Goal: Transaction & Acquisition: Purchase product/service

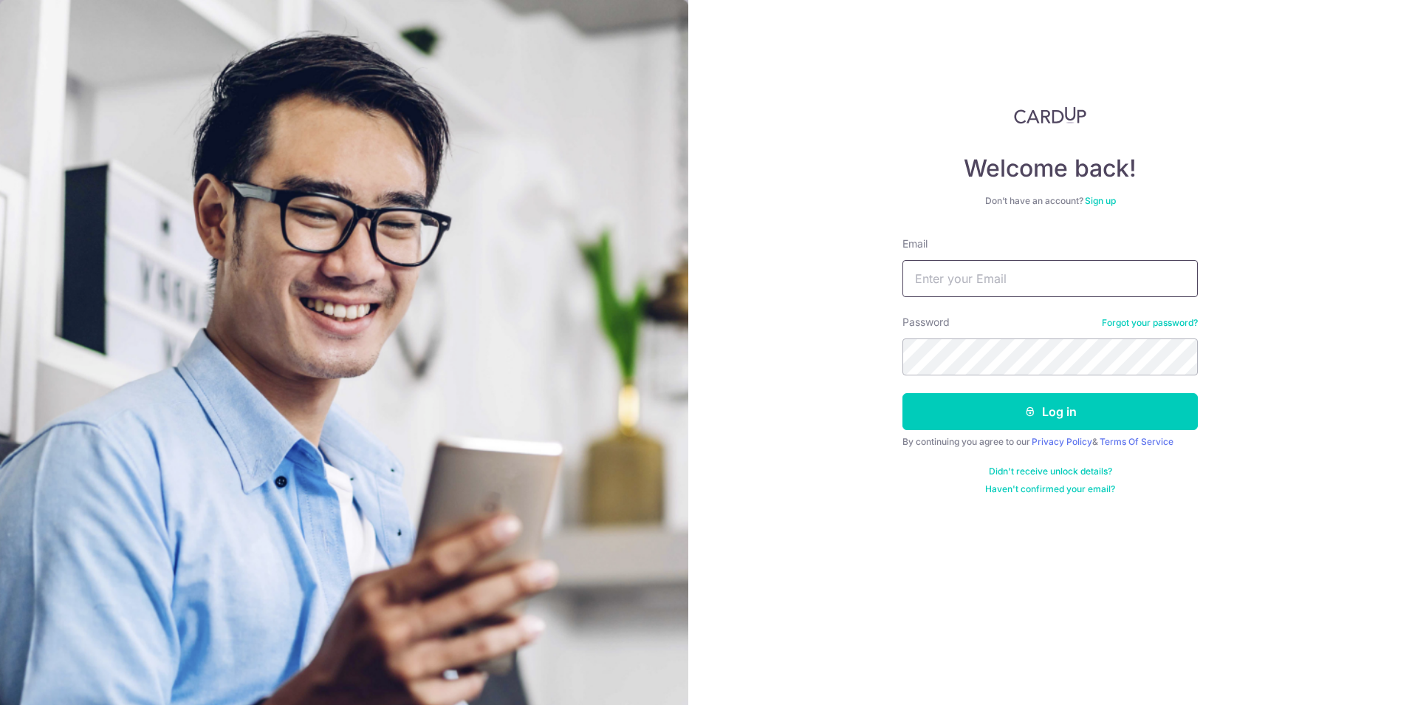
click at [1061, 276] on input "Email" at bounding box center [1050, 278] width 295 height 37
type input "ruxin.shi@dviasia.com"
click at [1018, 398] on button "Log in" at bounding box center [1050, 411] width 295 height 37
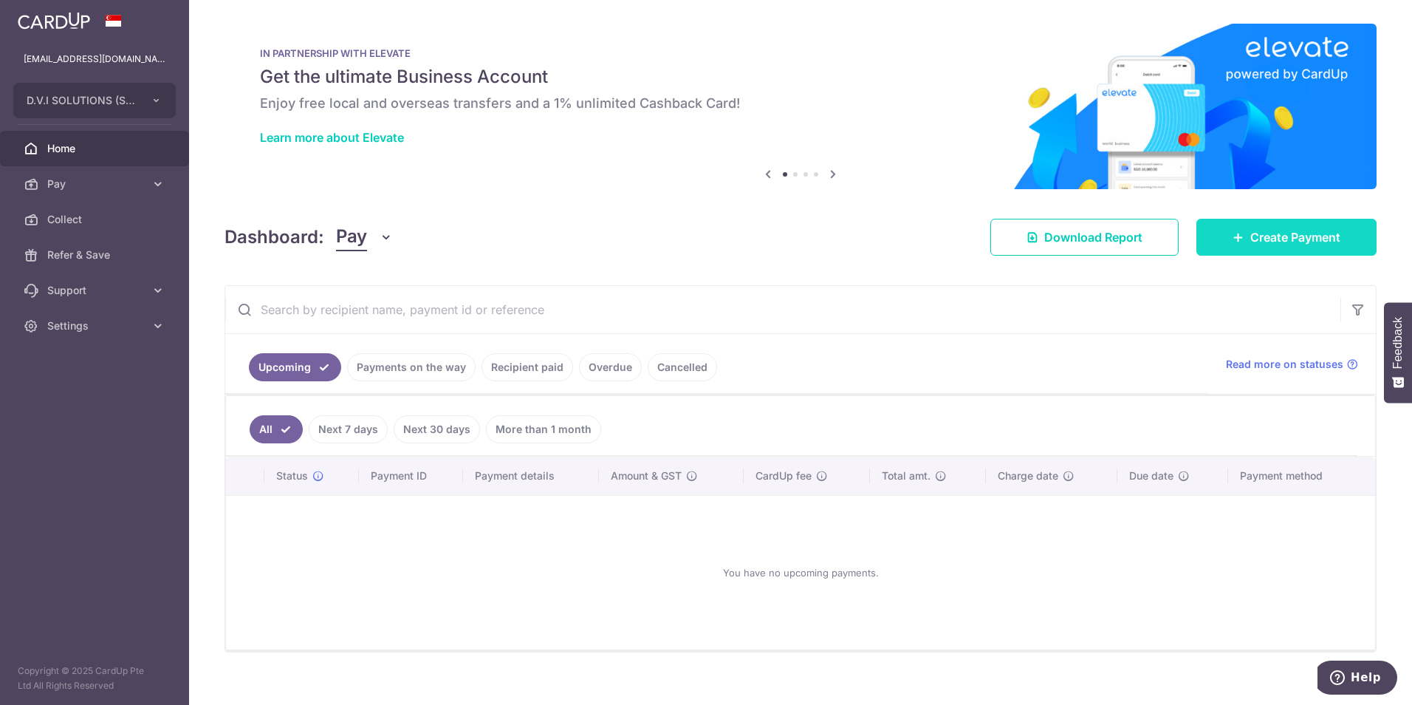
click at [1237, 232] on link "Create Payment" at bounding box center [1287, 237] width 180 height 37
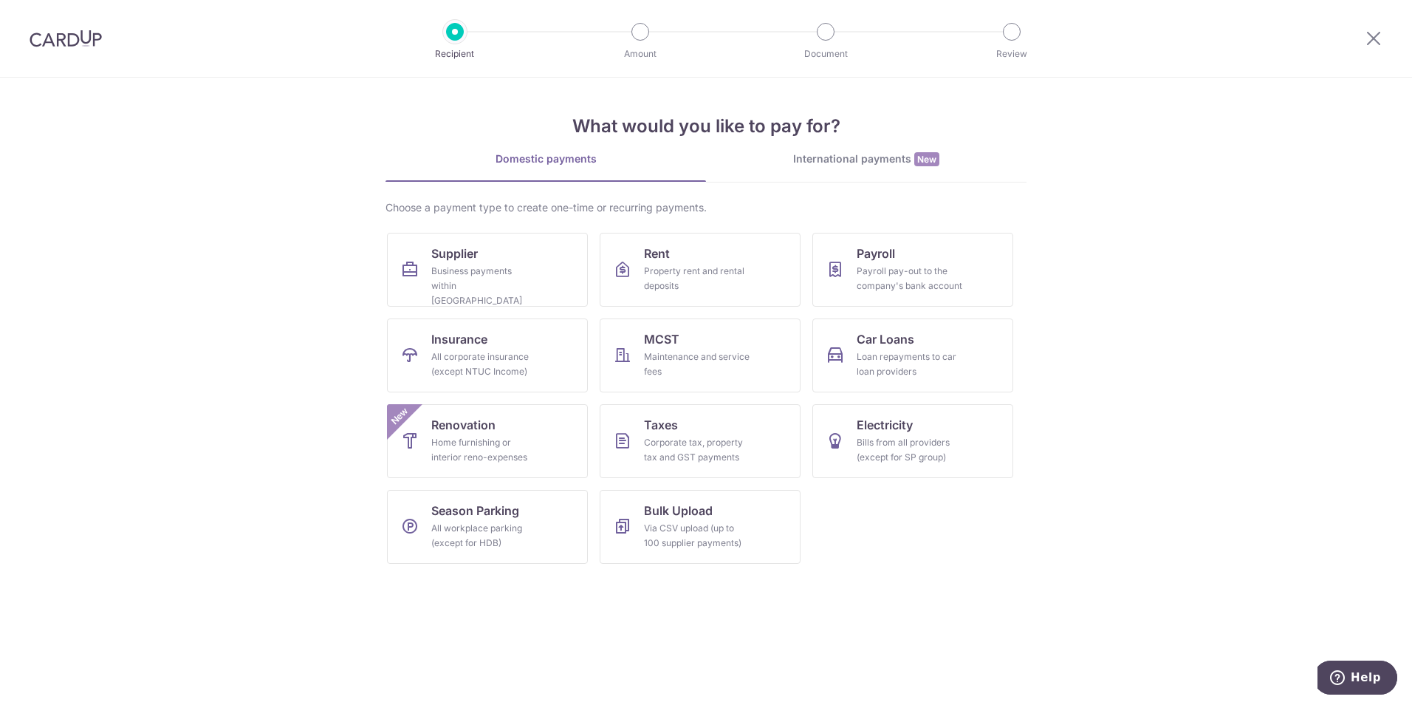
click at [858, 146] on div "What would you like to pay for? Domestic payments International payments New Ch…" at bounding box center [706, 327] width 641 height 498
click at [847, 155] on div "International payments New" at bounding box center [866, 159] width 321 height 16
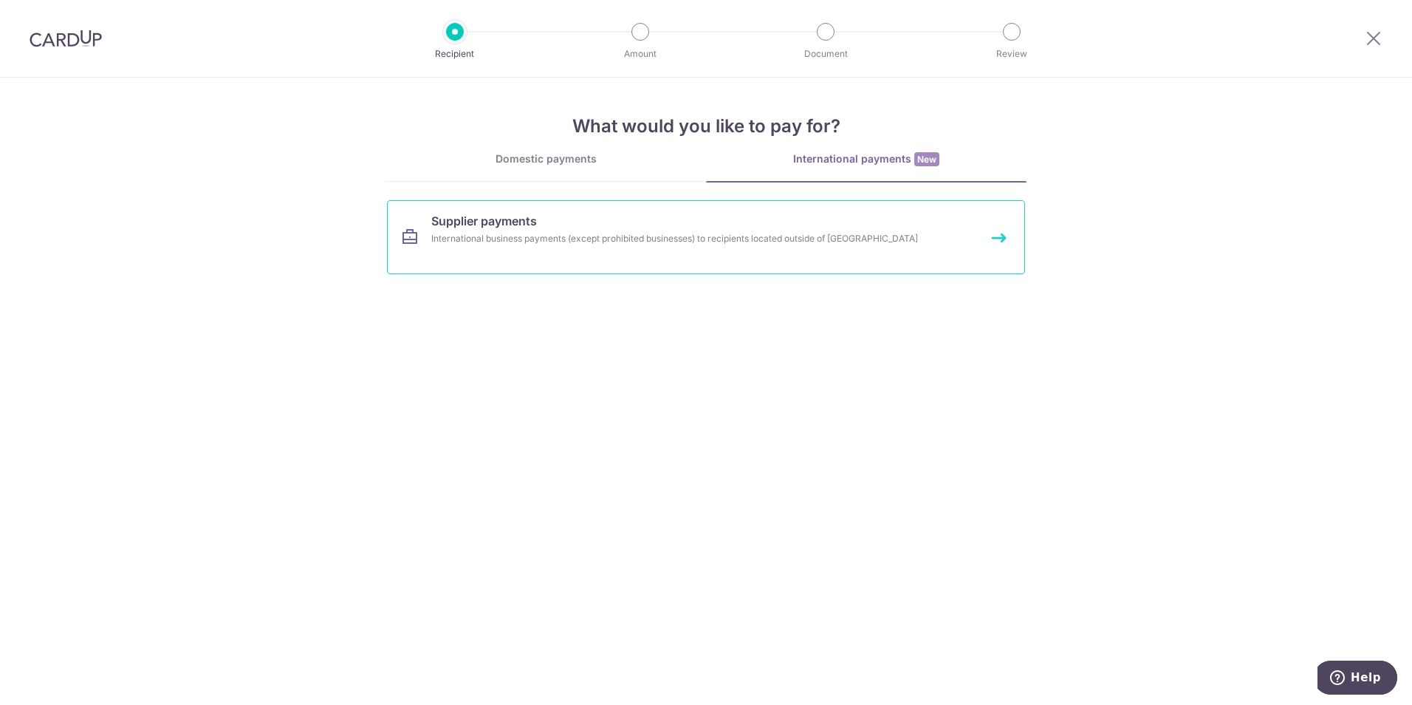
click at [561, 271] on link "Supplier payments International business payments (except prohibited businesses…" at bounding box center [706, 237] width 638 height 74
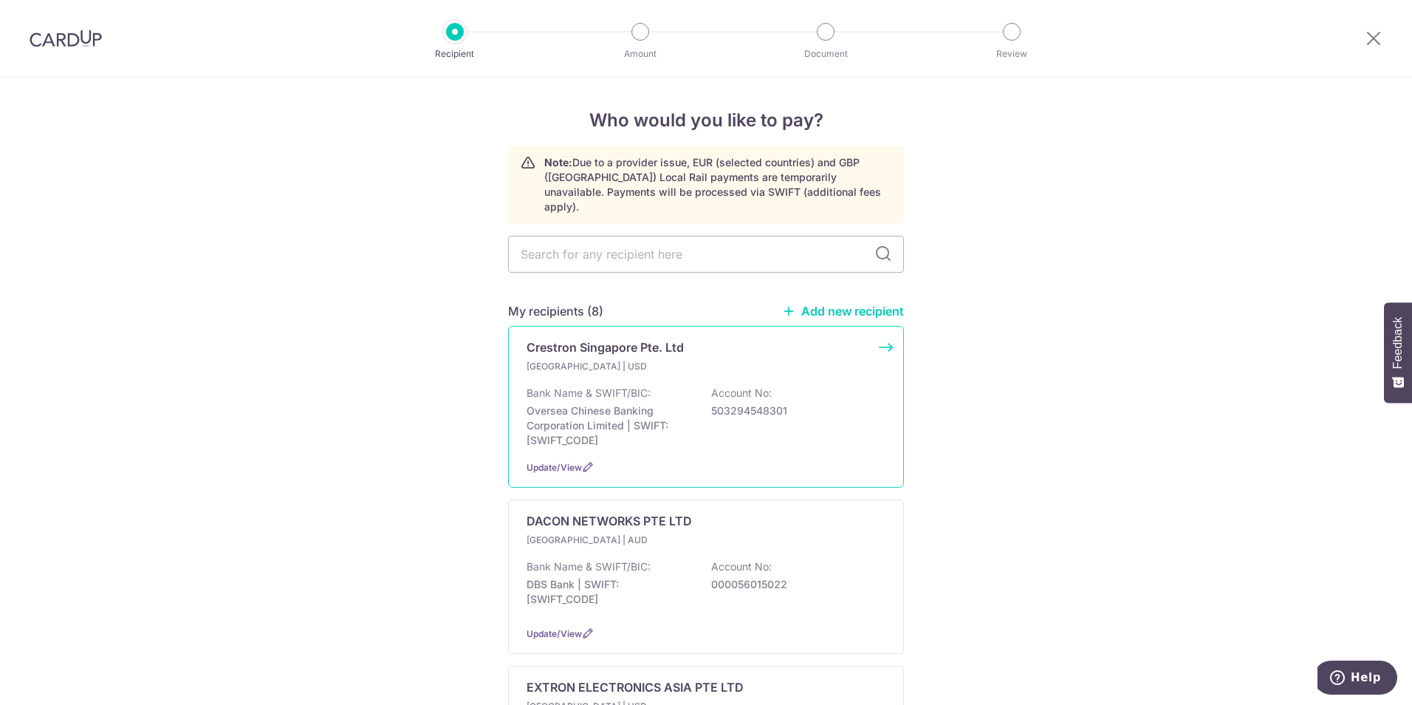
click at [652, 339] on p "Crestron Singapore Pte. Ltd" at bounding box center [605, 347] width 157 height 18
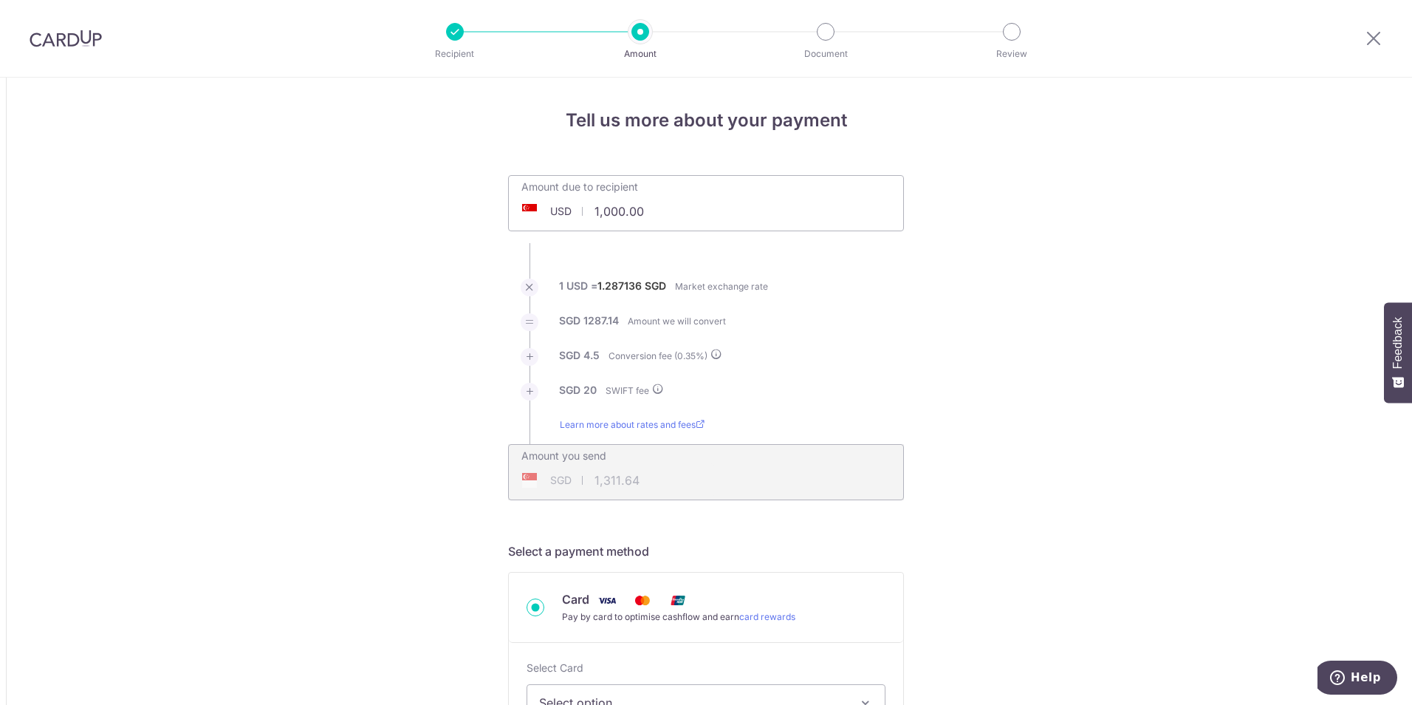
drag, startPoint x: 653, startPoint y: 199, endPoint x: 657, endPoint y: 206, distance: 8.6
click at [655, 199] on input "1,000.00" at bounding box center [623, 211] width 228 height 34
drag, startPoint x: 670, startPoint y: 219, endPoint x: 286, endPoint y: 194, distance: 385.0
paste input "text"
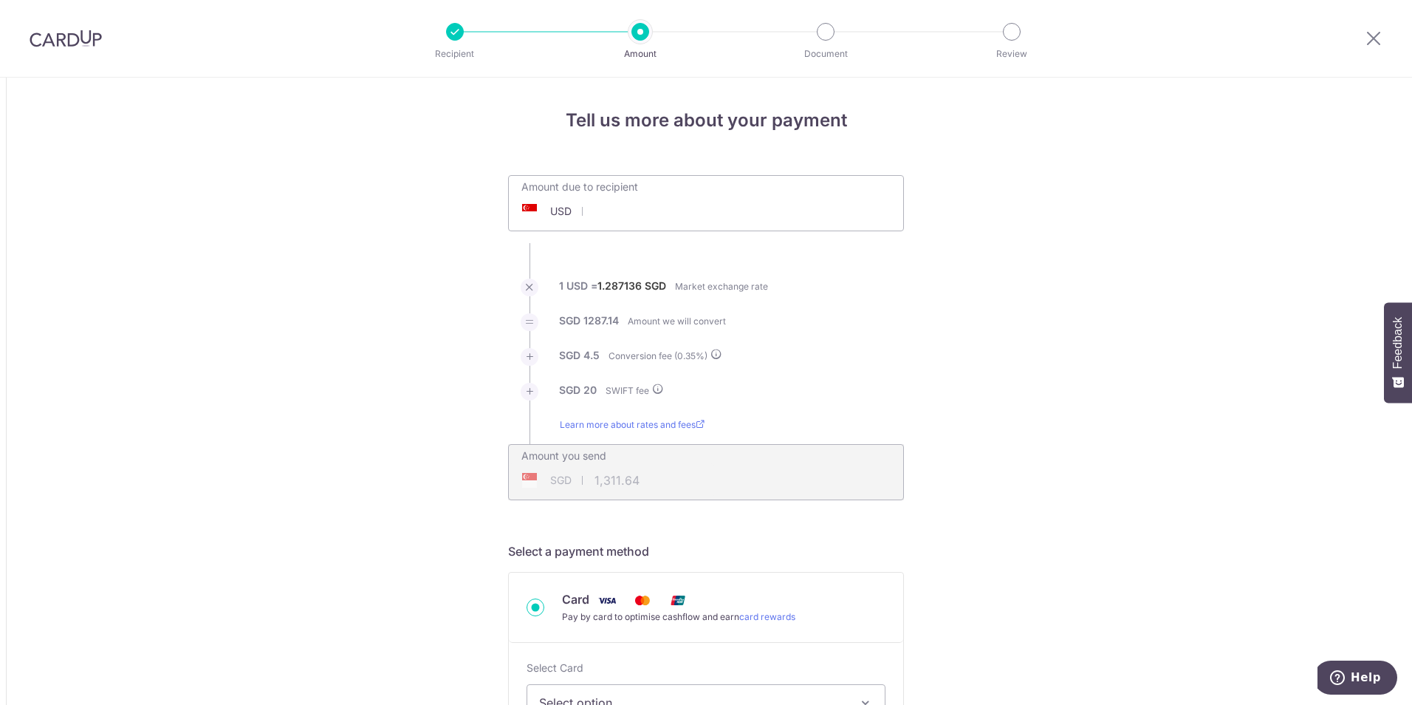
type input "1,311.64"
type input "1,714.18"
click at [668, 213] on input "1,311.64" at bounding box center [623, 211] width 228 height 34
drag, startPoint x: 691, startPoint y: 210, endPoint x: 141, endPoint y: 193, distance: 550.6
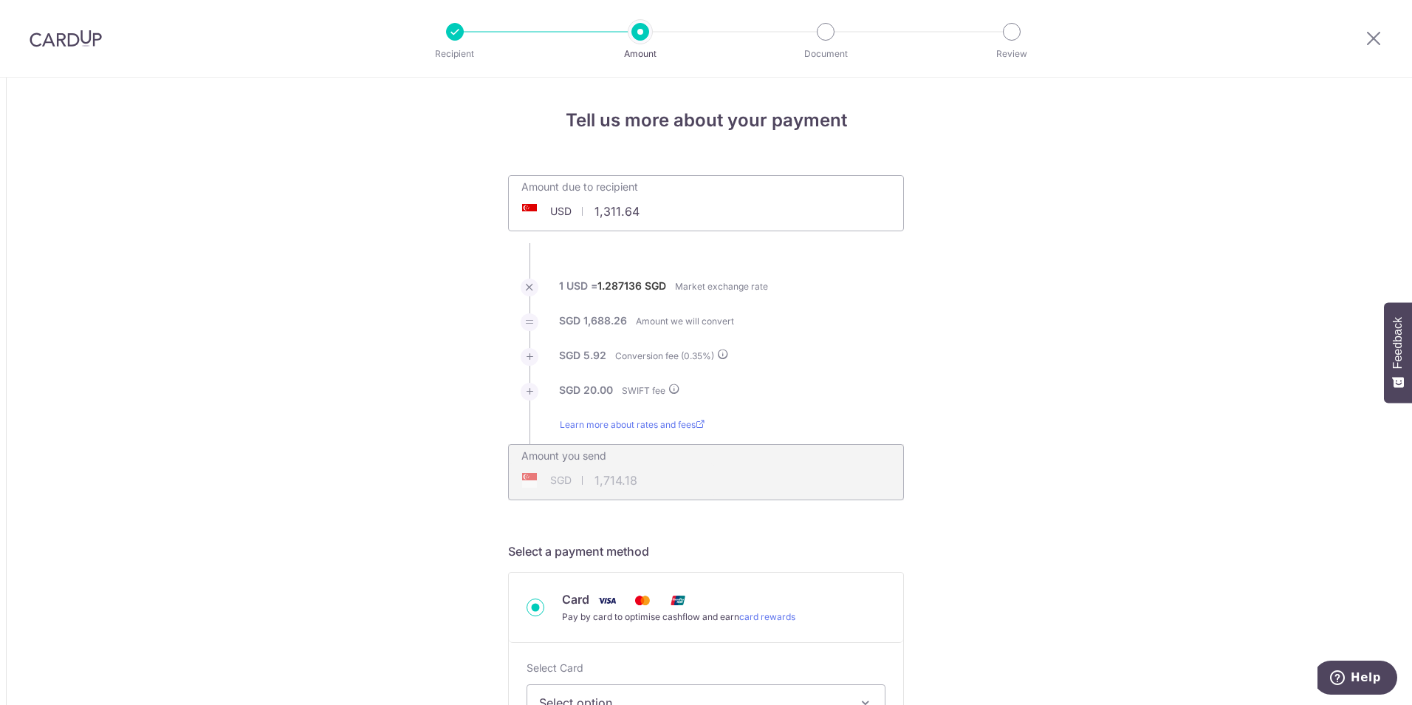
paste input "78,100.91"
type input "78,100.91"
type input "100,898.91"
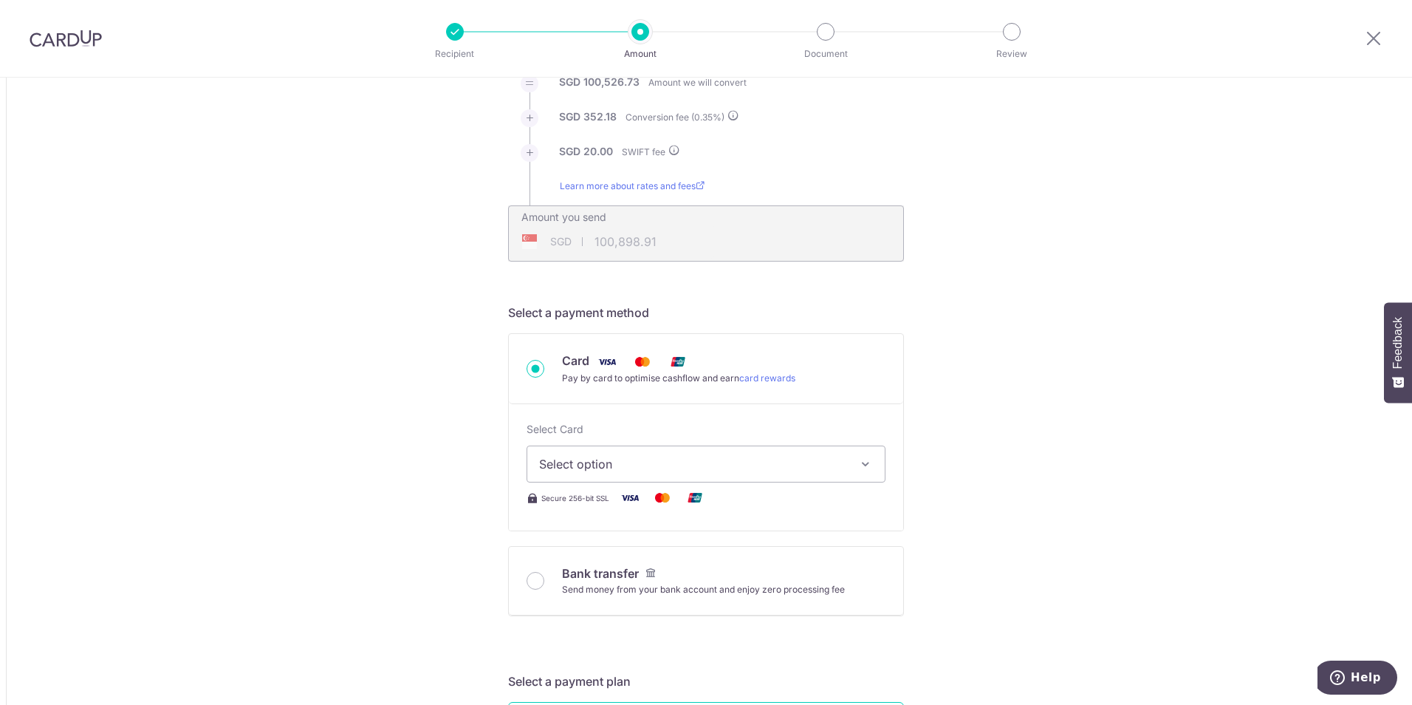
scroll to position [443, 0]
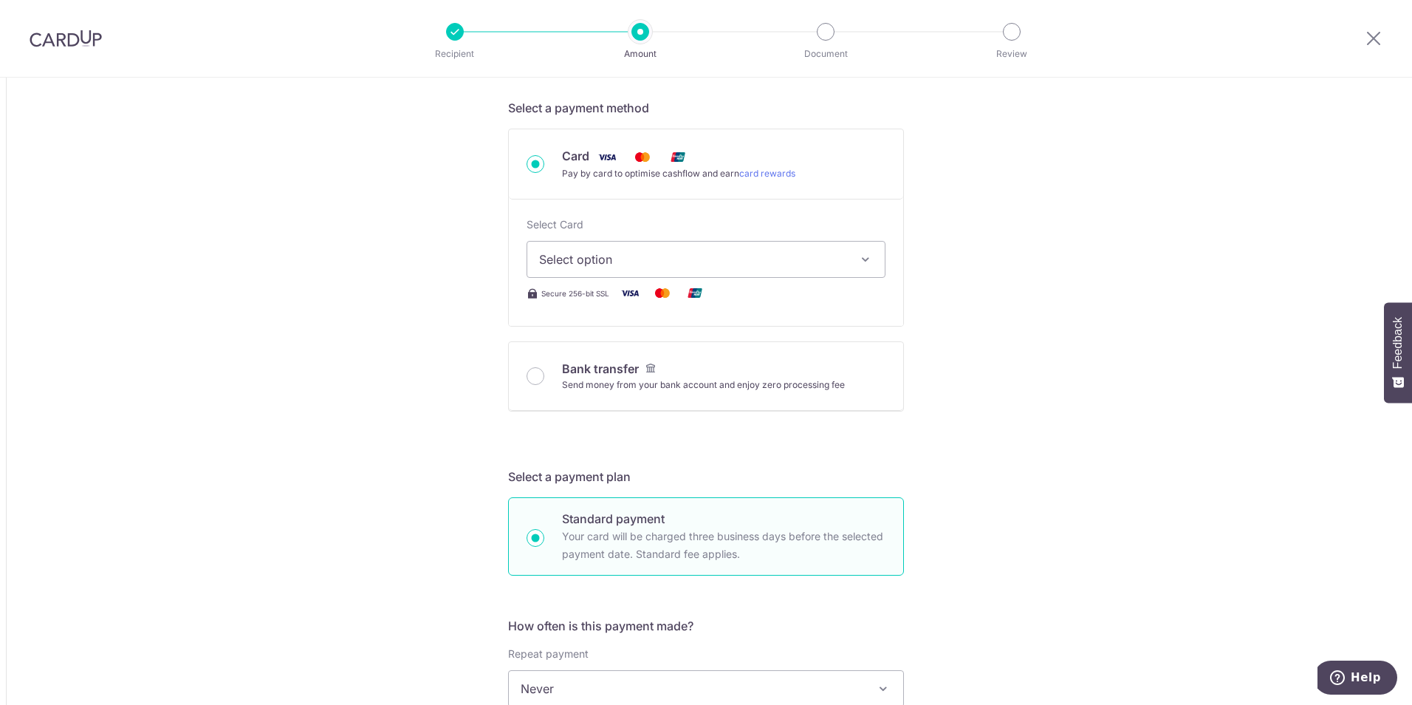
click at [587, 253] on span "Select option" at bounding box center [692, 259] width 307 height 18
click at [619, 401] on span "**** 6253" at bounding box center [603, 401] width 57 height 18
click at [428, 420] on div "Tell us more about your payment Amount due to recipient USD 78,100.91 78100.91 …" at bounding box center [706, 647] width 1412 height 2026
type input "78,100.91"
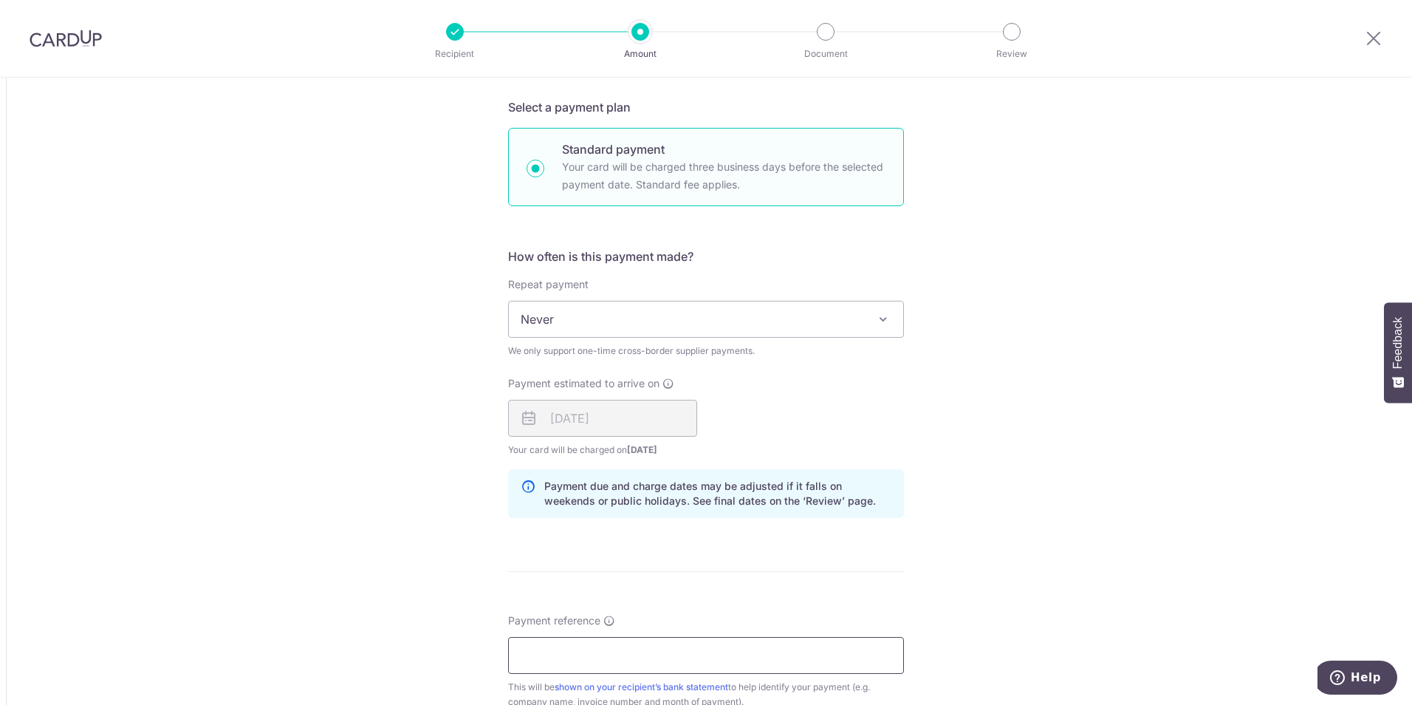
scroll to position [1034, 0]
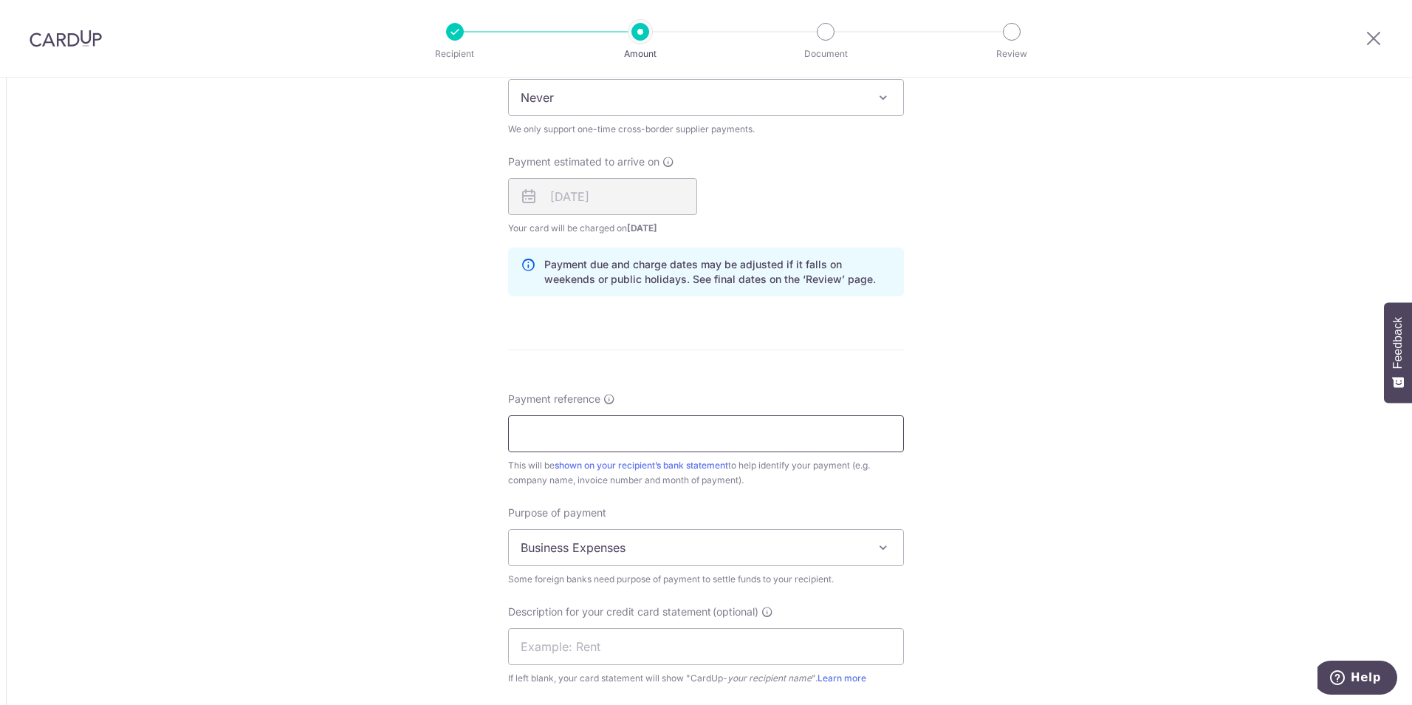
click at [640, 430] on input "Payment reference" at bounding box center [706, 433] width 396 height 37
type input "950598640 to 950629752"
type input "DVI163"
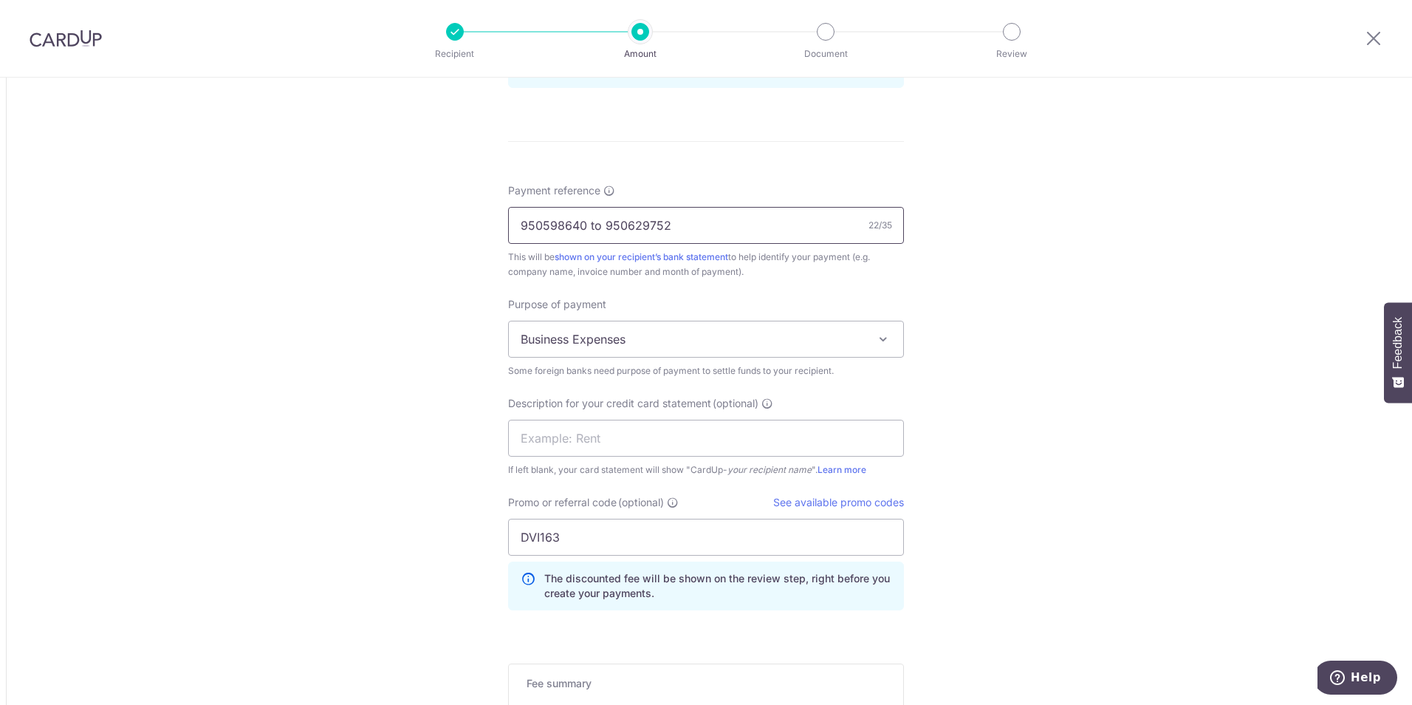
scroll to position [1466, 0]
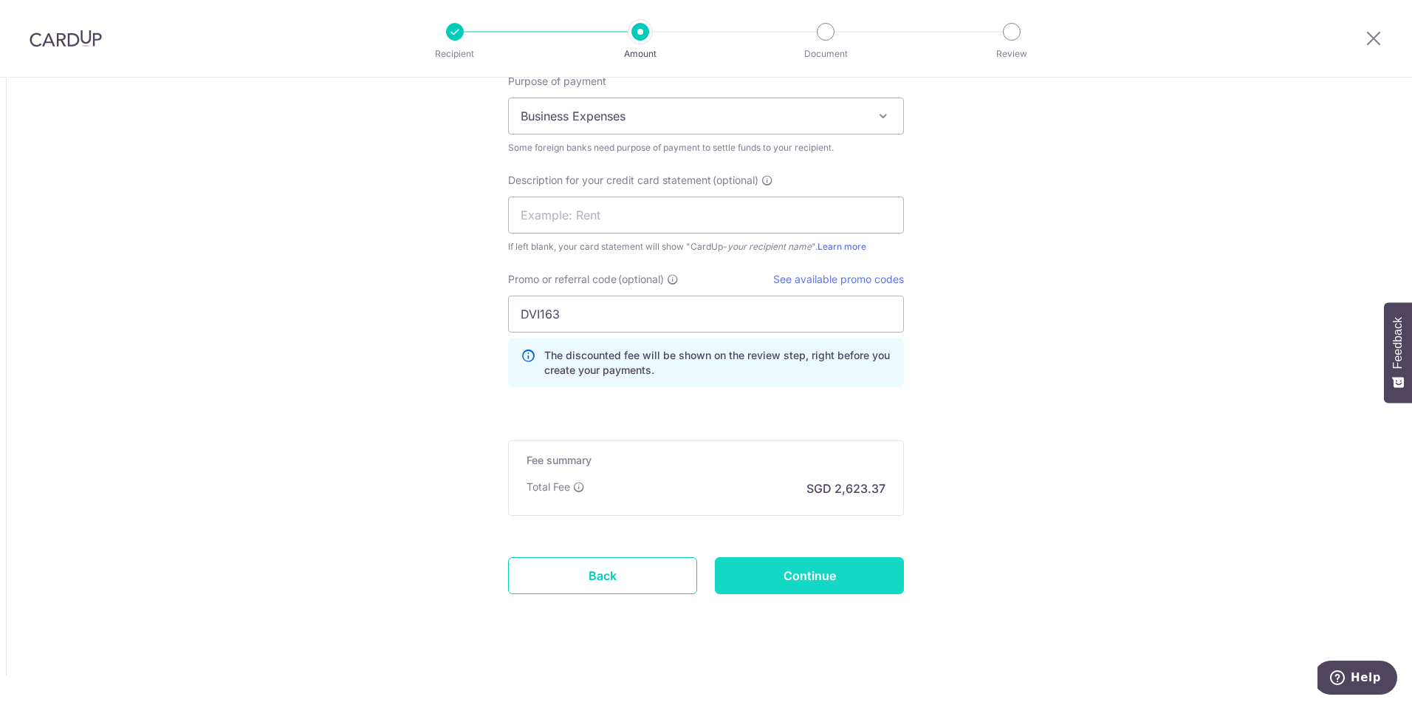
click at [838, 578] on input "Continue" at bounding box center [809, 575] width 189 height 37
type input "Create Schedule"
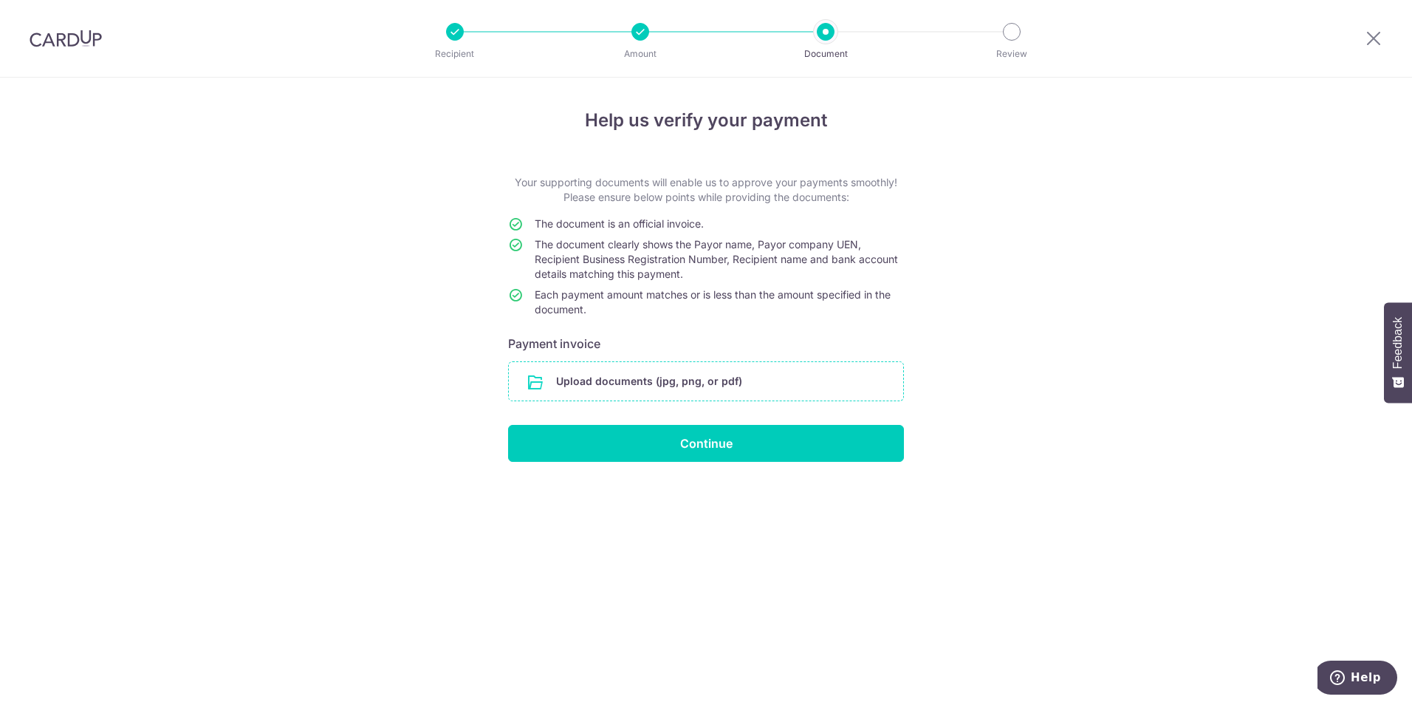
click at [628, 380] on input "file" at bounding box center [706, 381] width 394 height 38
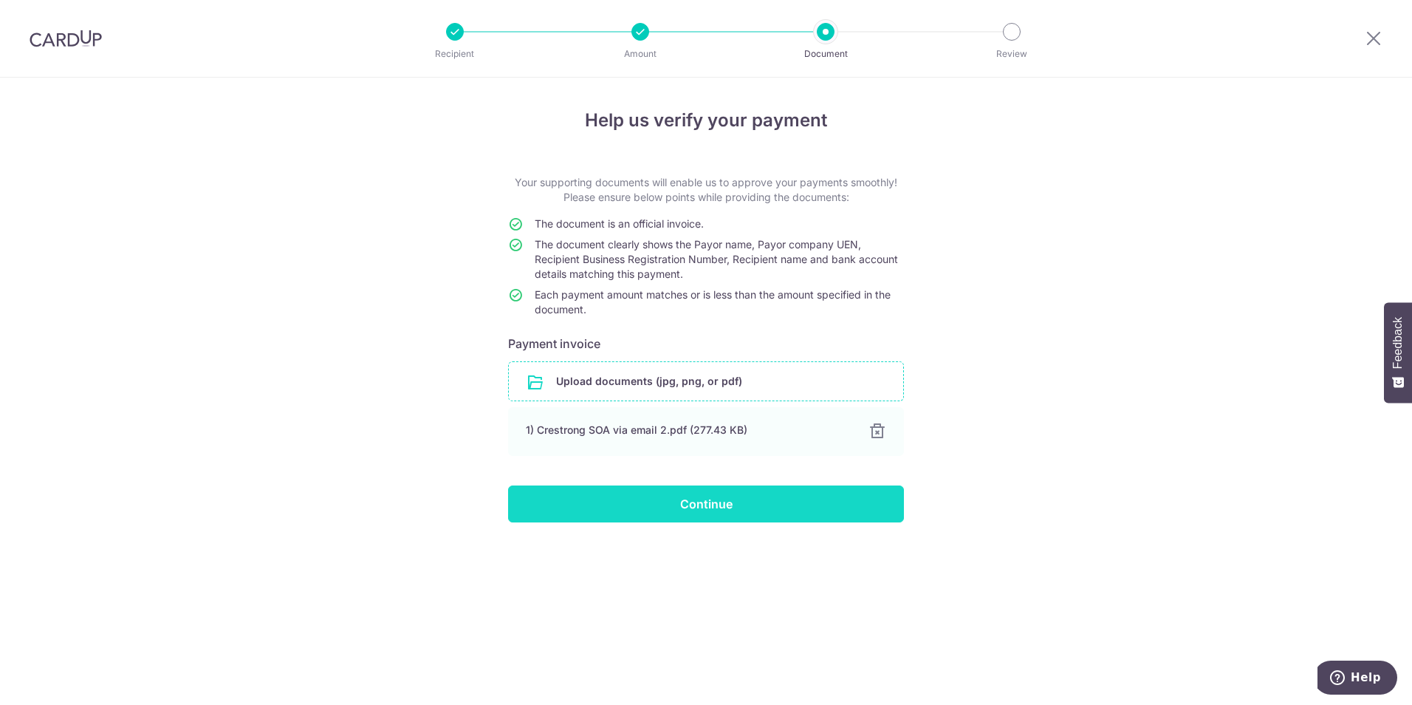
click at [710, 507] on input "Continue" at bounding box center [706, 503] width 396 height 37
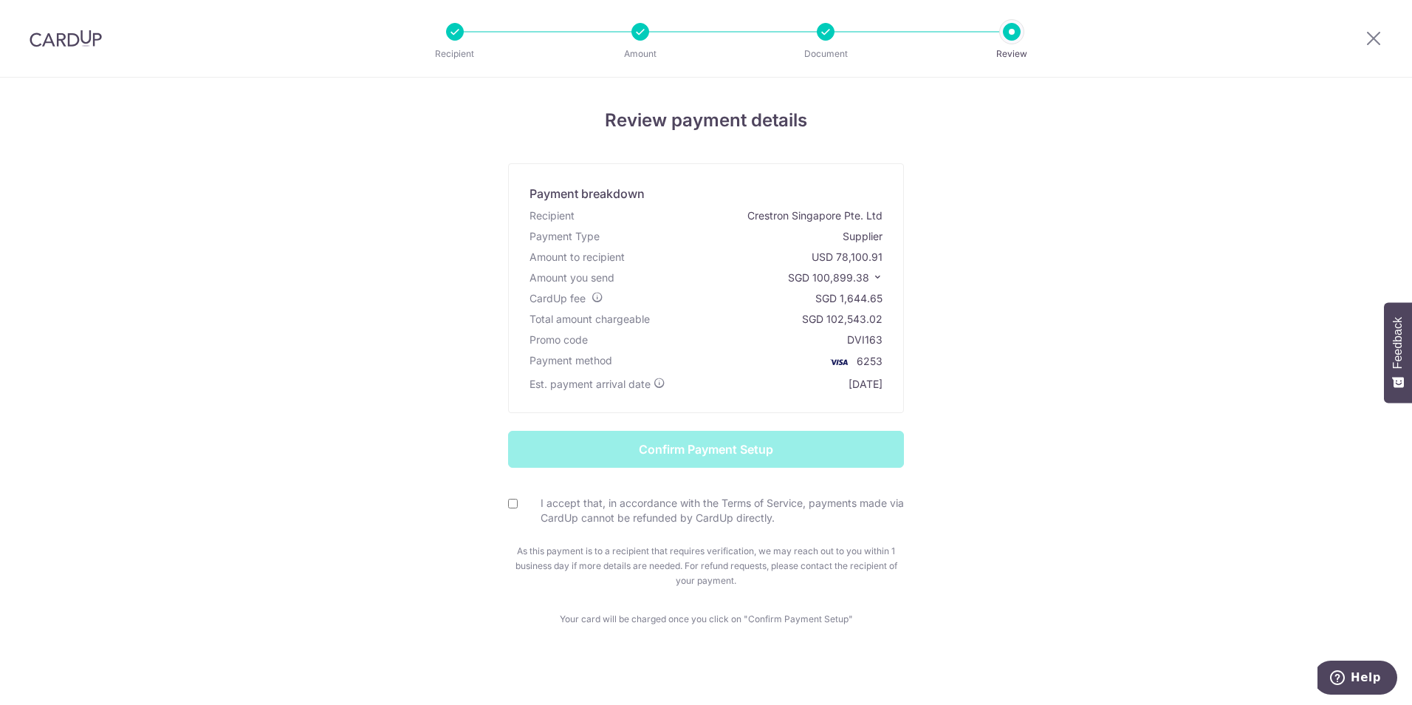
click at [509, 502] on input "I accept that, in accordance with the Terms of Service, payments made via CardU…" at bounding box center [513, 504] width 10 height 10
checkbox input "true"
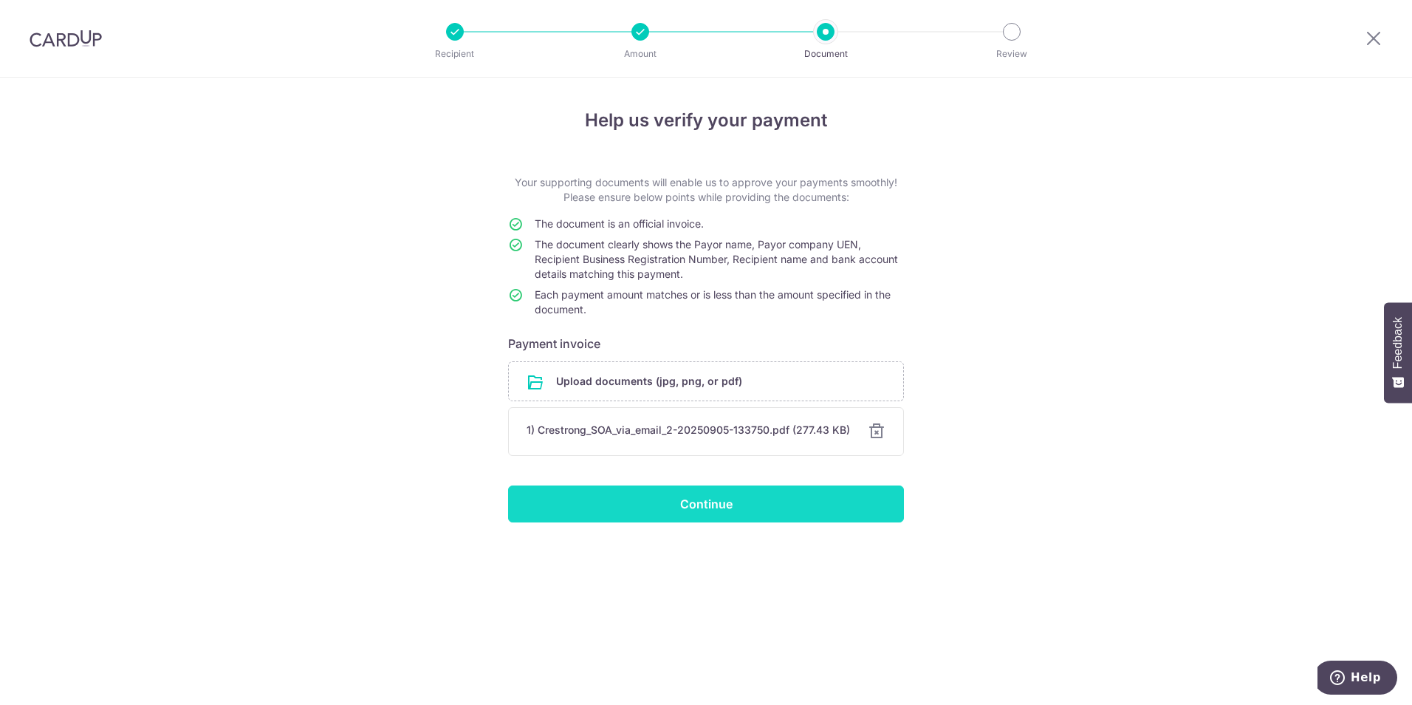
click at [703, 506] on input "Continue" at bounding box center [706, 503] width 396 height 37
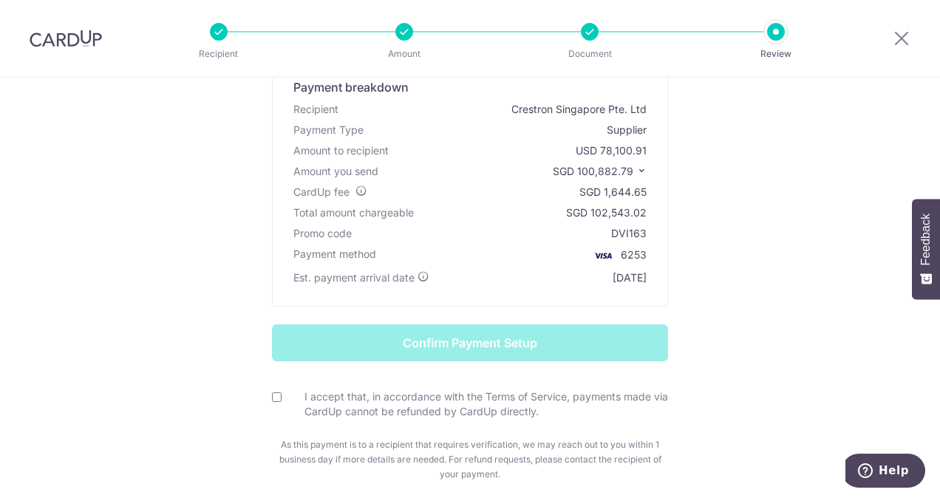
scroll to position [214, 0]
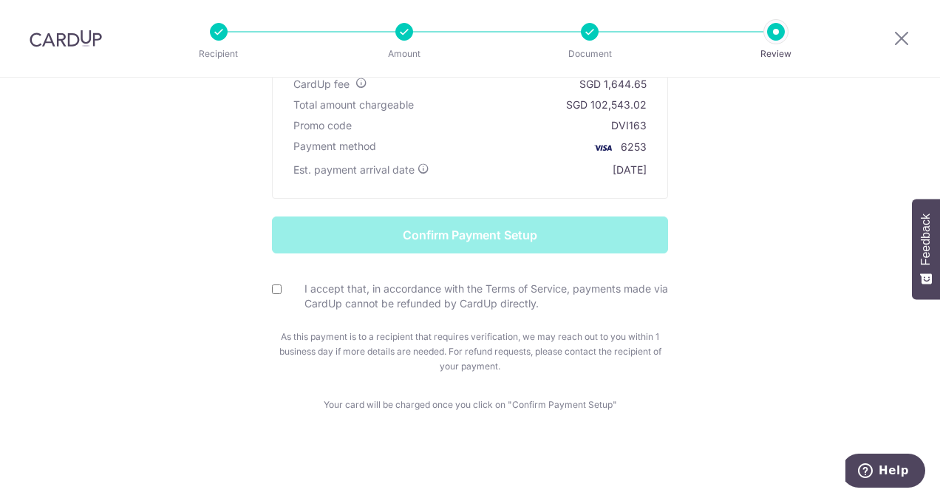
click at [272, 285] on input "I accept that, in accordance with the Terms of Service, payments made via CardU…" at bounding box center [277, 289] width 10 height 10
checkbox input "true"
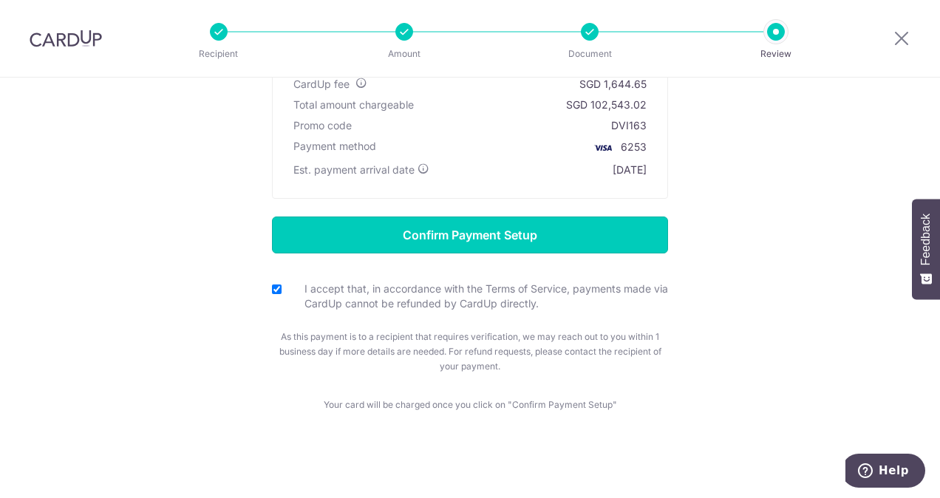
click at [388, 229] on input "Confirm Payment Setup" at bounding box center [470, 234] width 396 height 37
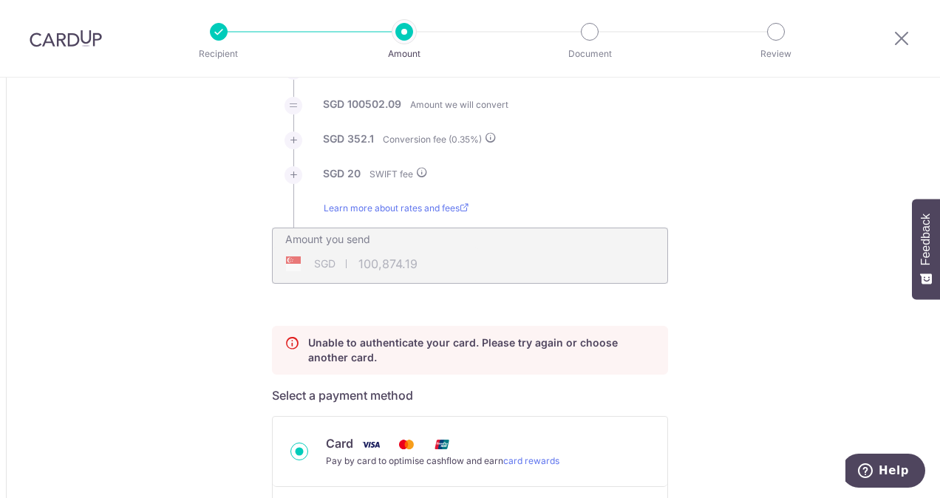
scroll to position [222, 0]
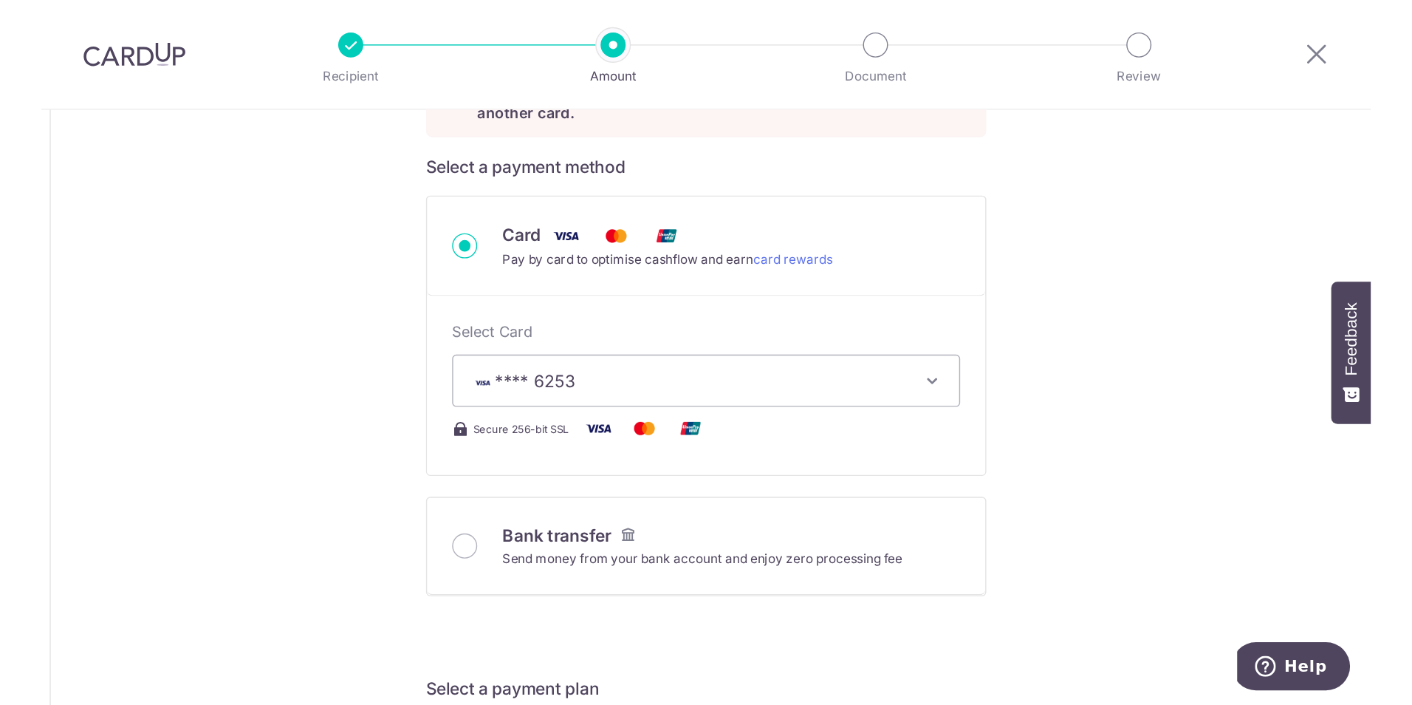
scroll to position [517, 0]
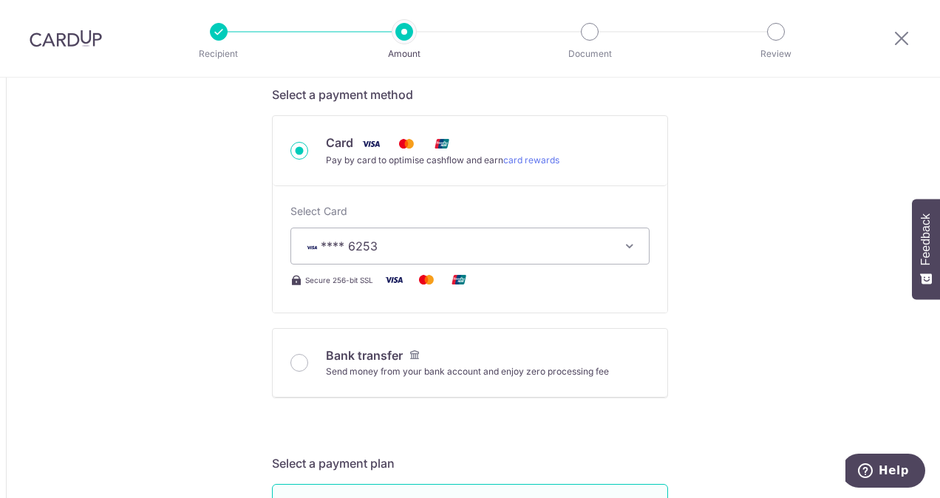
type input "78,100.91"
type input "100,867.78"
type input "78,100.91"
type input "100,877.24"
